Goal: Transaction & Acquisition: Purchase product/service

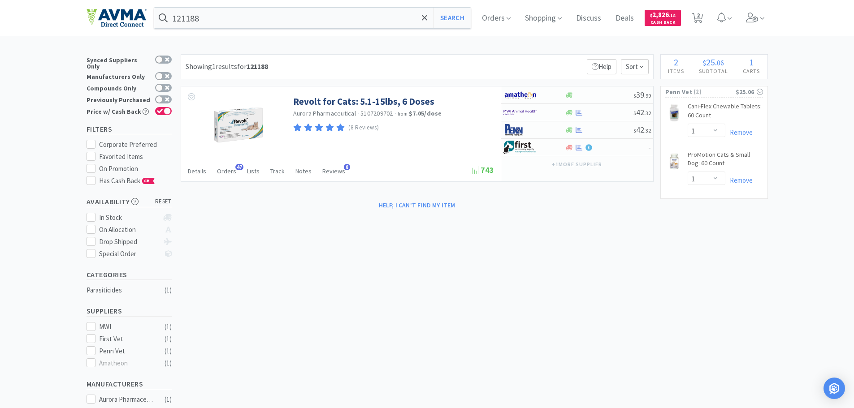
select select "1"
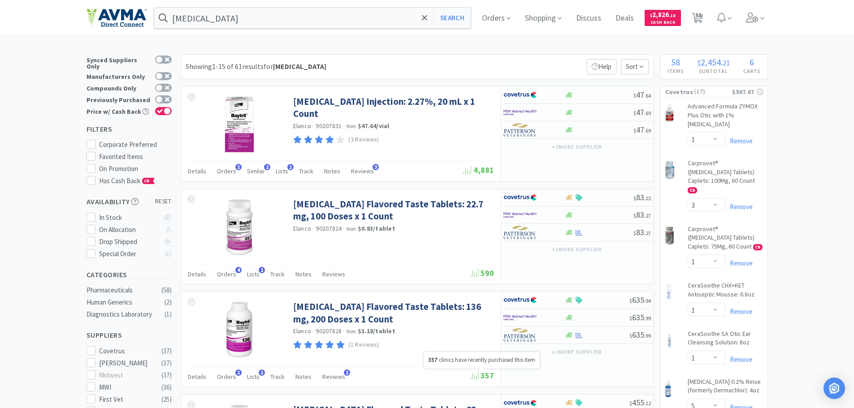
select select "1"
select select "3"
select select "1"
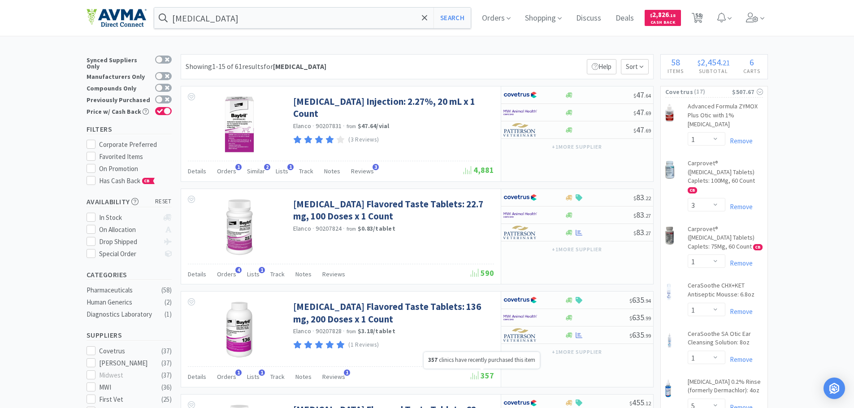
select select "5"
select select "1"
select select "2"
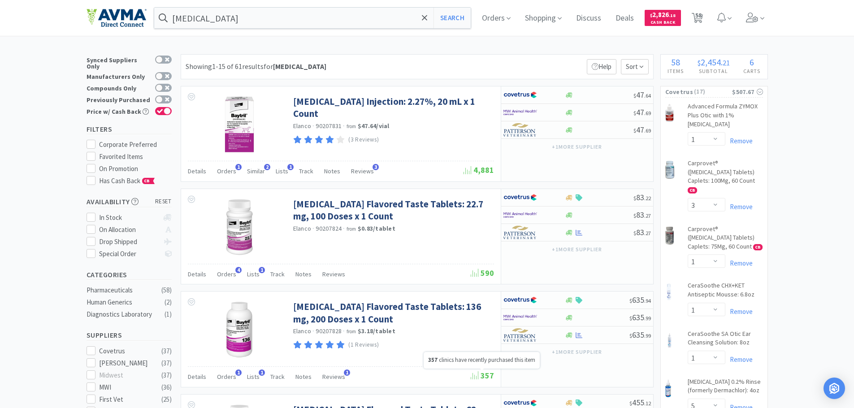
select select "3"
select select "2"
select select "1"
select select "2"
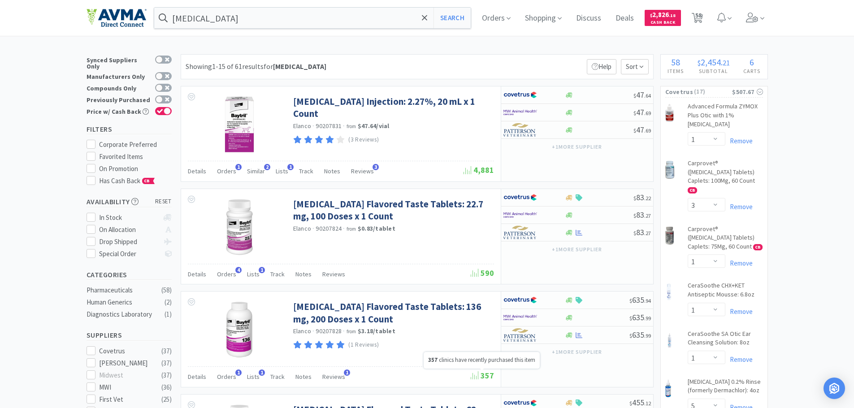
select select "2"
select select "1"
select select "2"
select select "4"
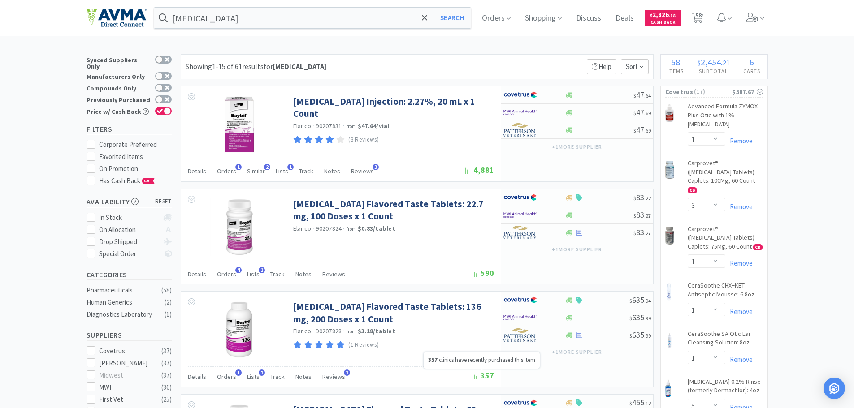
select select "1"
select select "2"
select select "4"
select select "1"
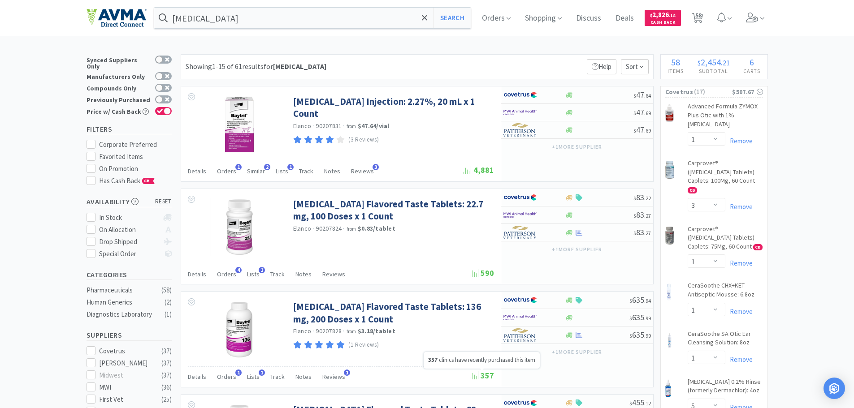
select select "1"
select select "2"
select select "1"
select select "3"
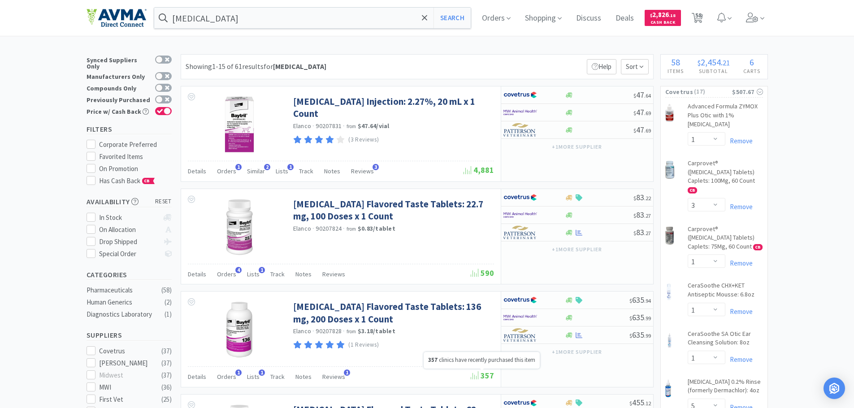
select select "1"
select select "5"
select select "2"
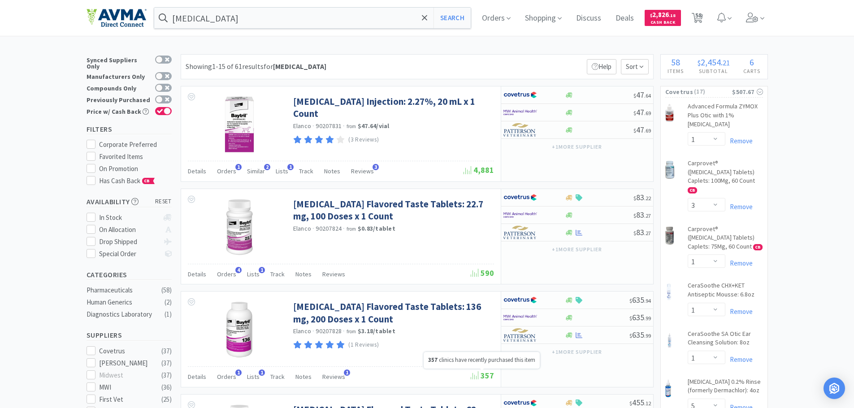
select select "1"
select select "2"
select select "1"
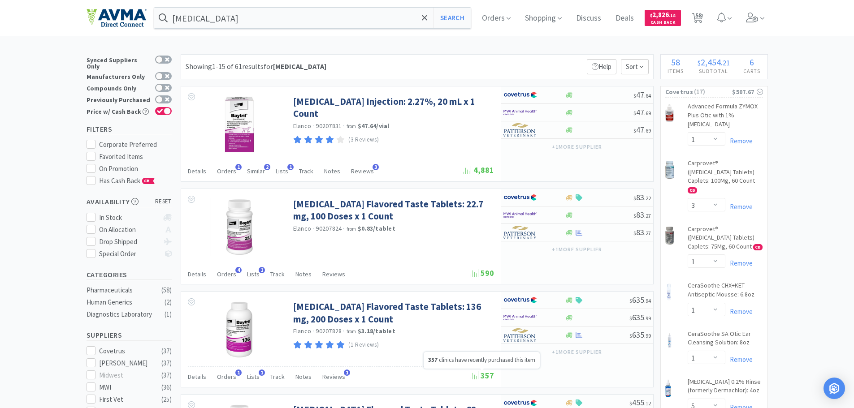
select select "1"
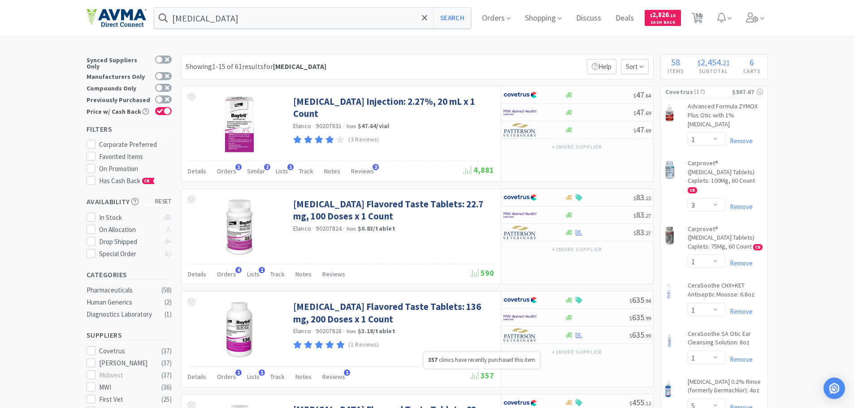
select select "1"
select select "6"
select select "1"
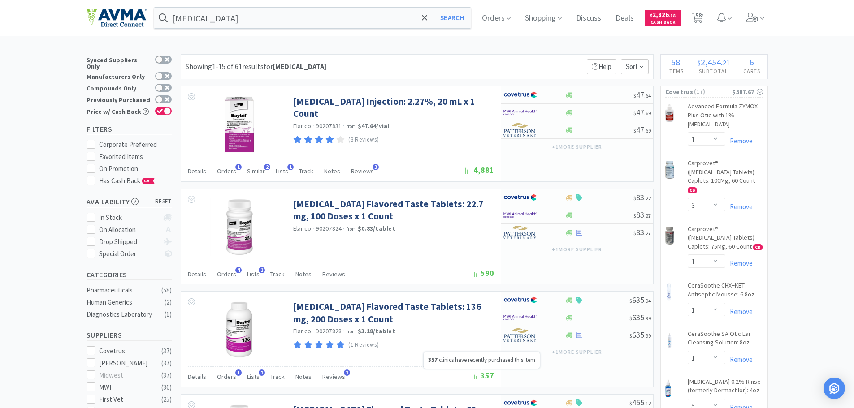
select select "2"
select select "1"
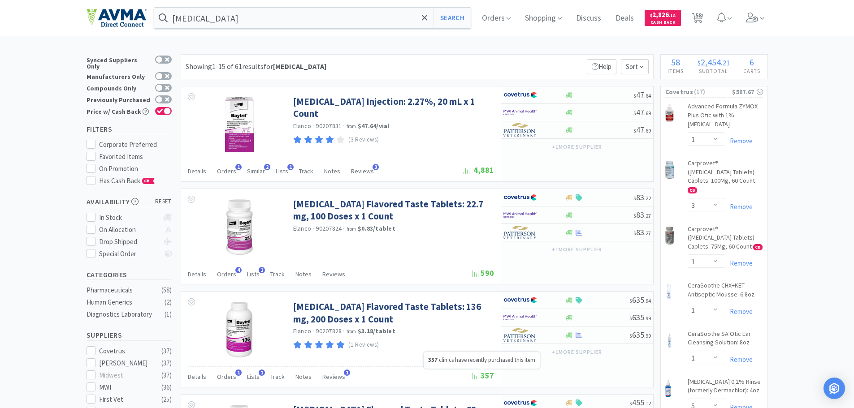
select select "1"
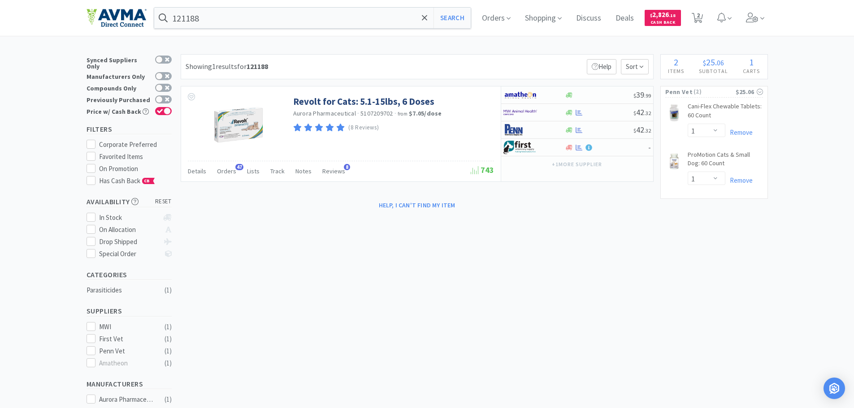
select select "1"
